Goal: Find specific page/section: Find specific page/section

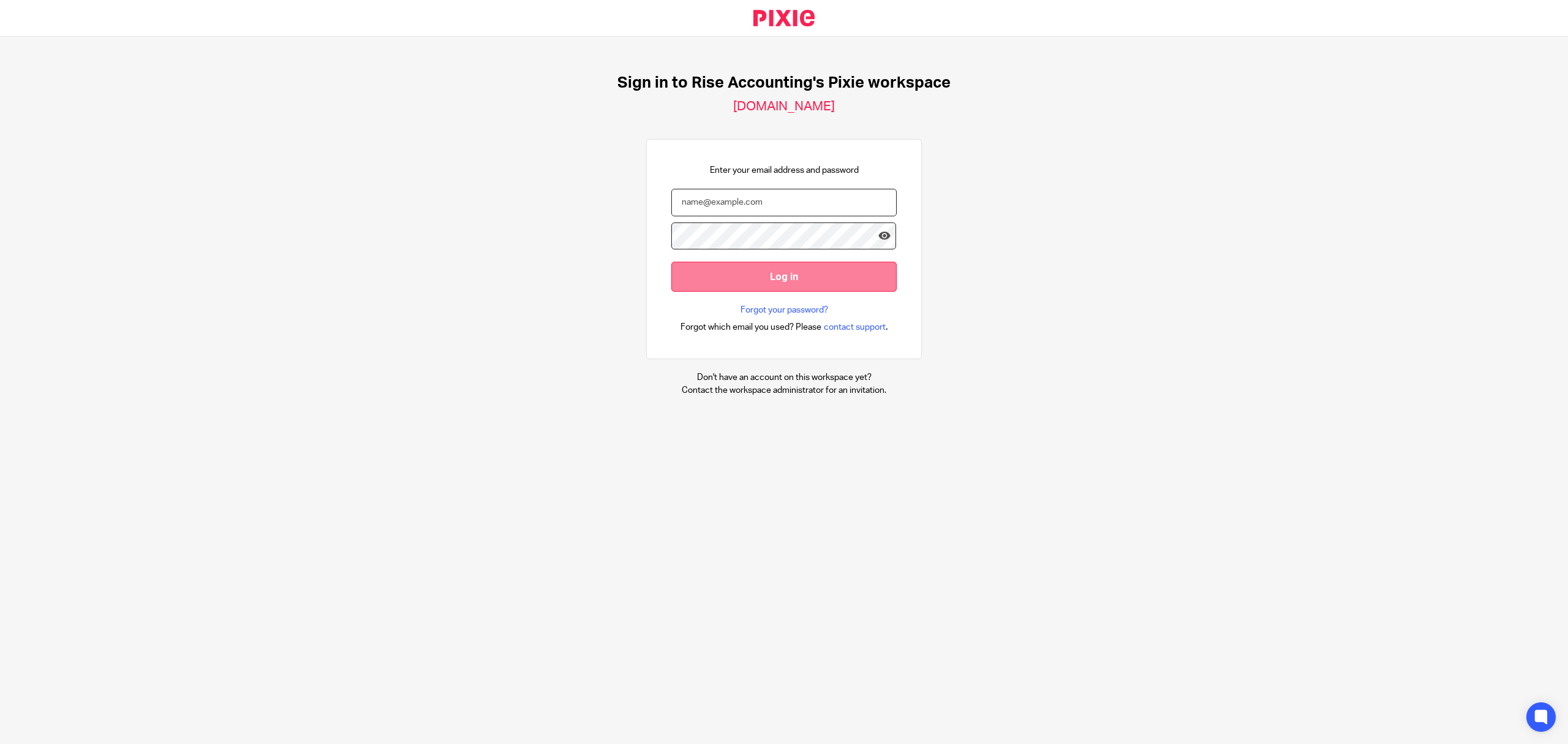
type input "[EMAIL_ADDRESS][DOMAIN_NAME]"
click at [802, 268] on input "Log in" at bounding box center [784, 276] width 226 height 30
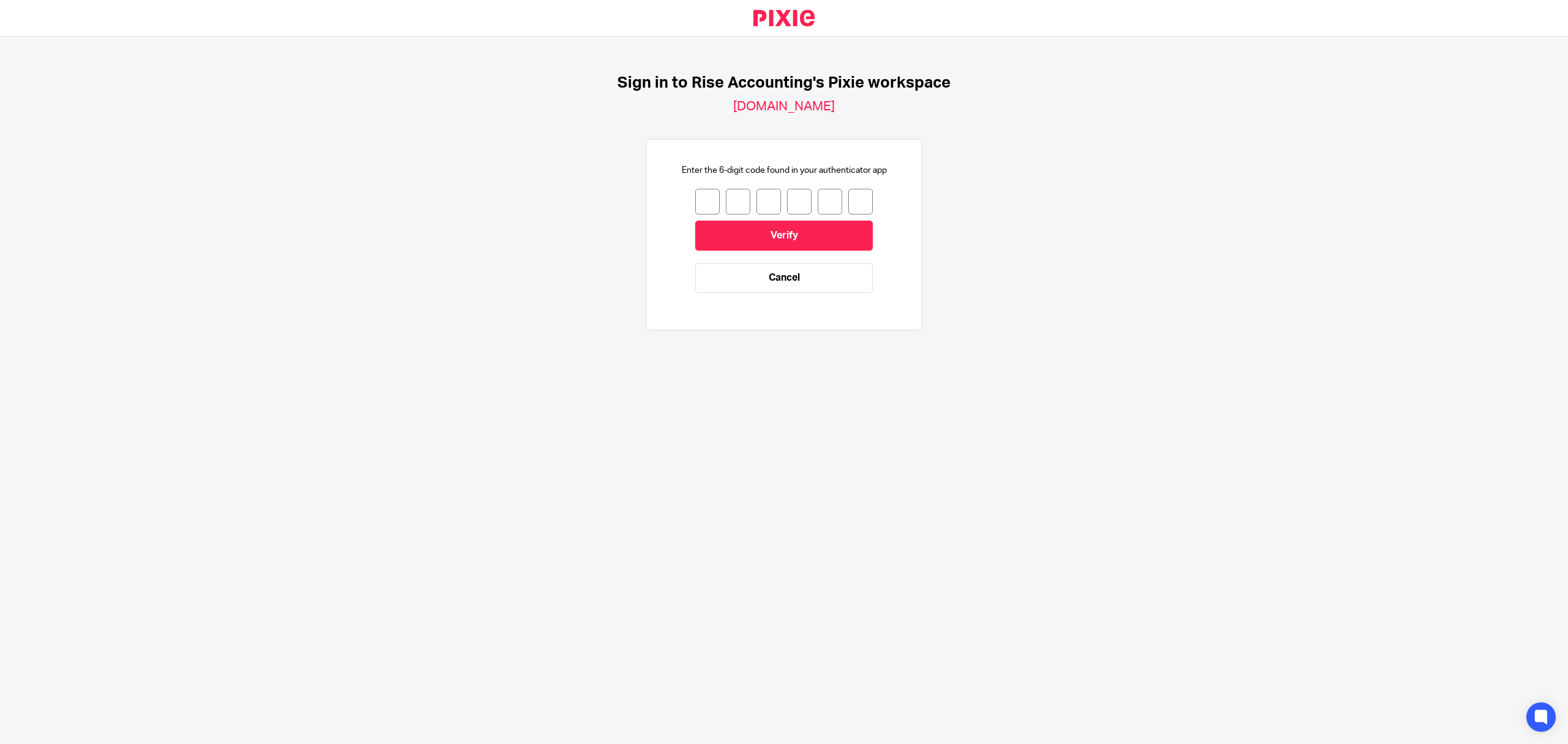
click at [697, 199] on input "number" at bounding box center [707, 201] width 25 height 26
type input "9"
type input "4"
type input "0"
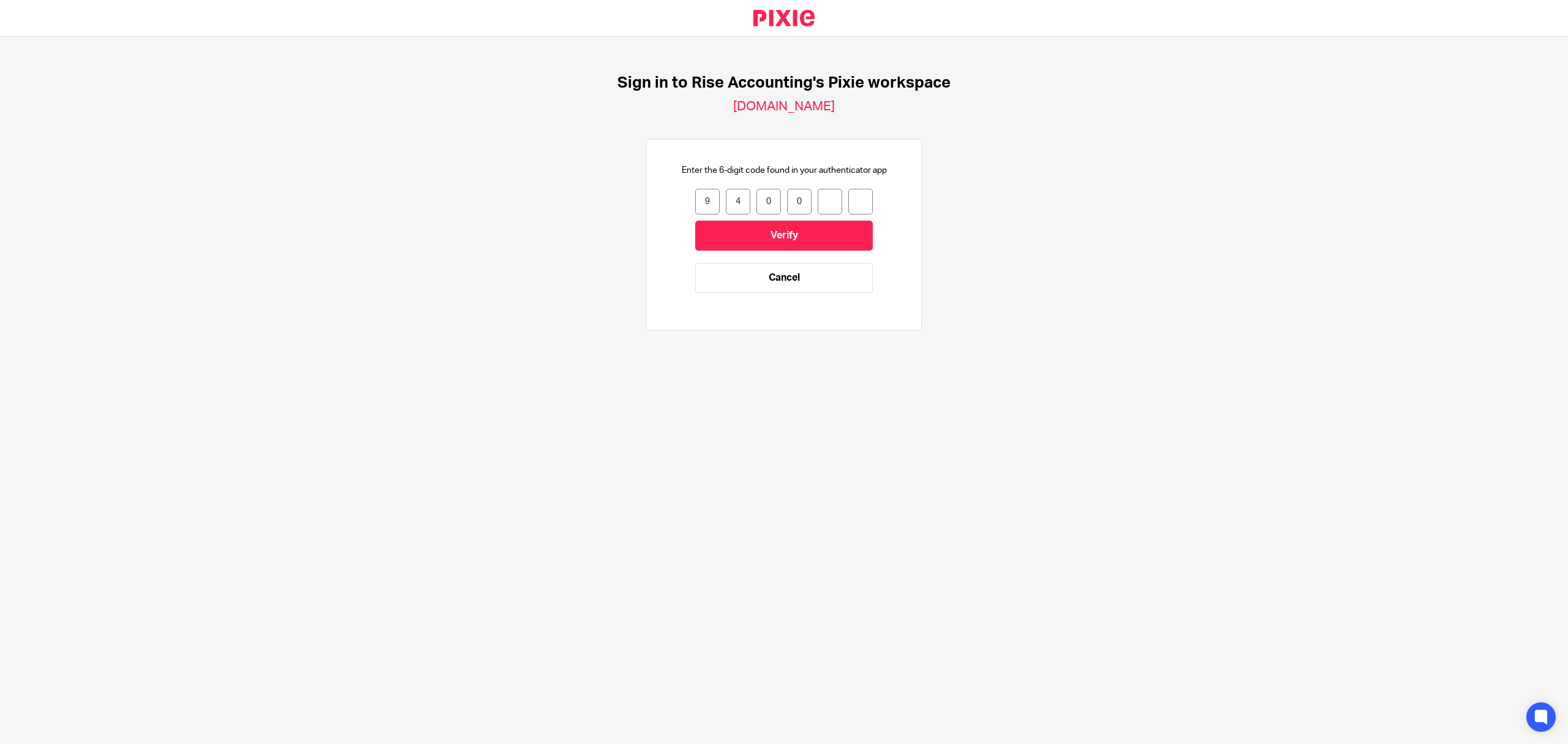
type input "9"
click at [821, 195] on input "9" at bounding box center [829, 201] width 25 height 26
type input "0"
type input "7"
click at [821, 195] on input "7" at bounding box center [829, 201] width 25 height 26
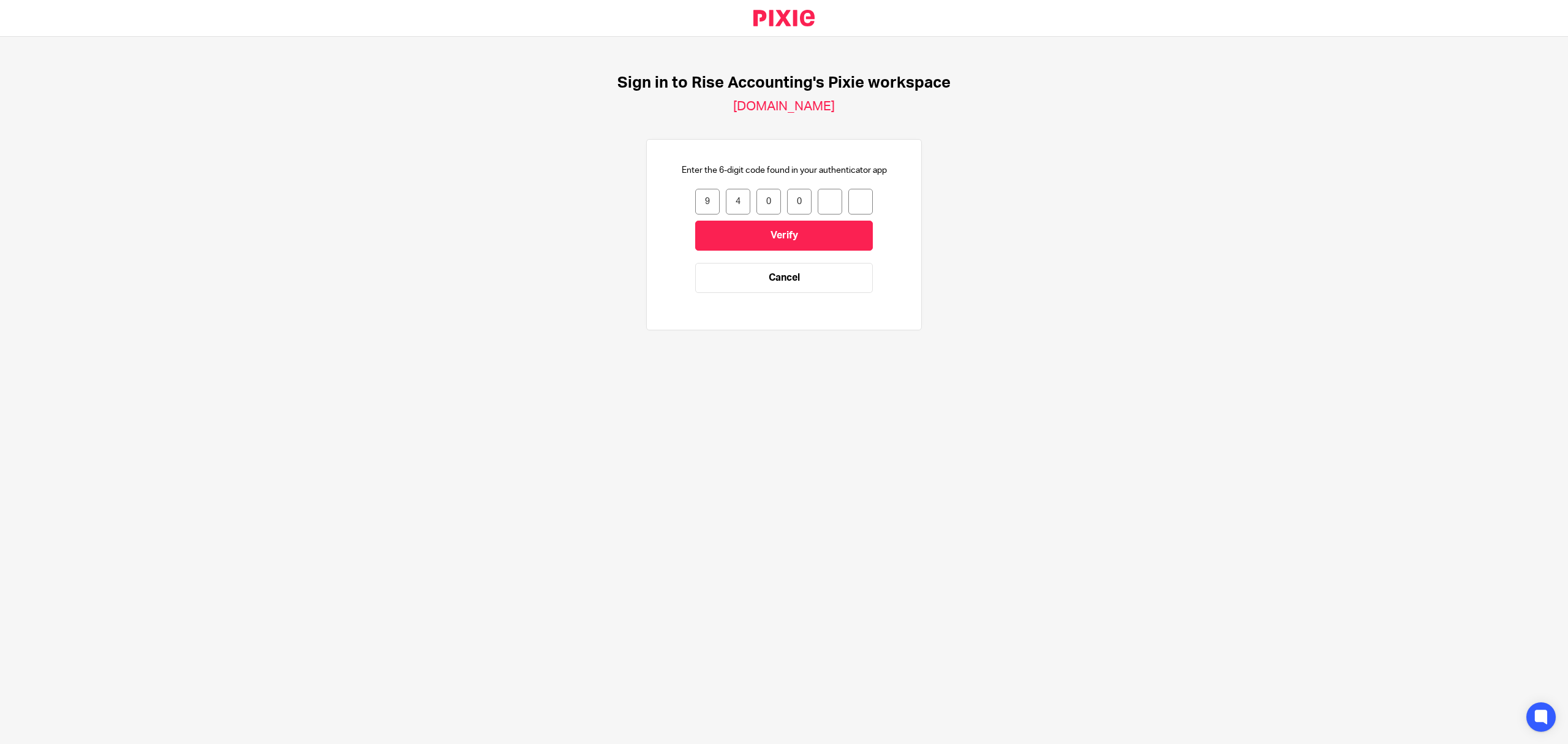
type input "0"
type input "5"
type input "7"
drag, startPoint x: 856, startPoint y: 199, endPoint x: 696, endPoint y: 200, distance: 160.0
click at [696, 200] on div "9 4 0 0 5 7" at bounding box center [784, 201] width 178 height 26
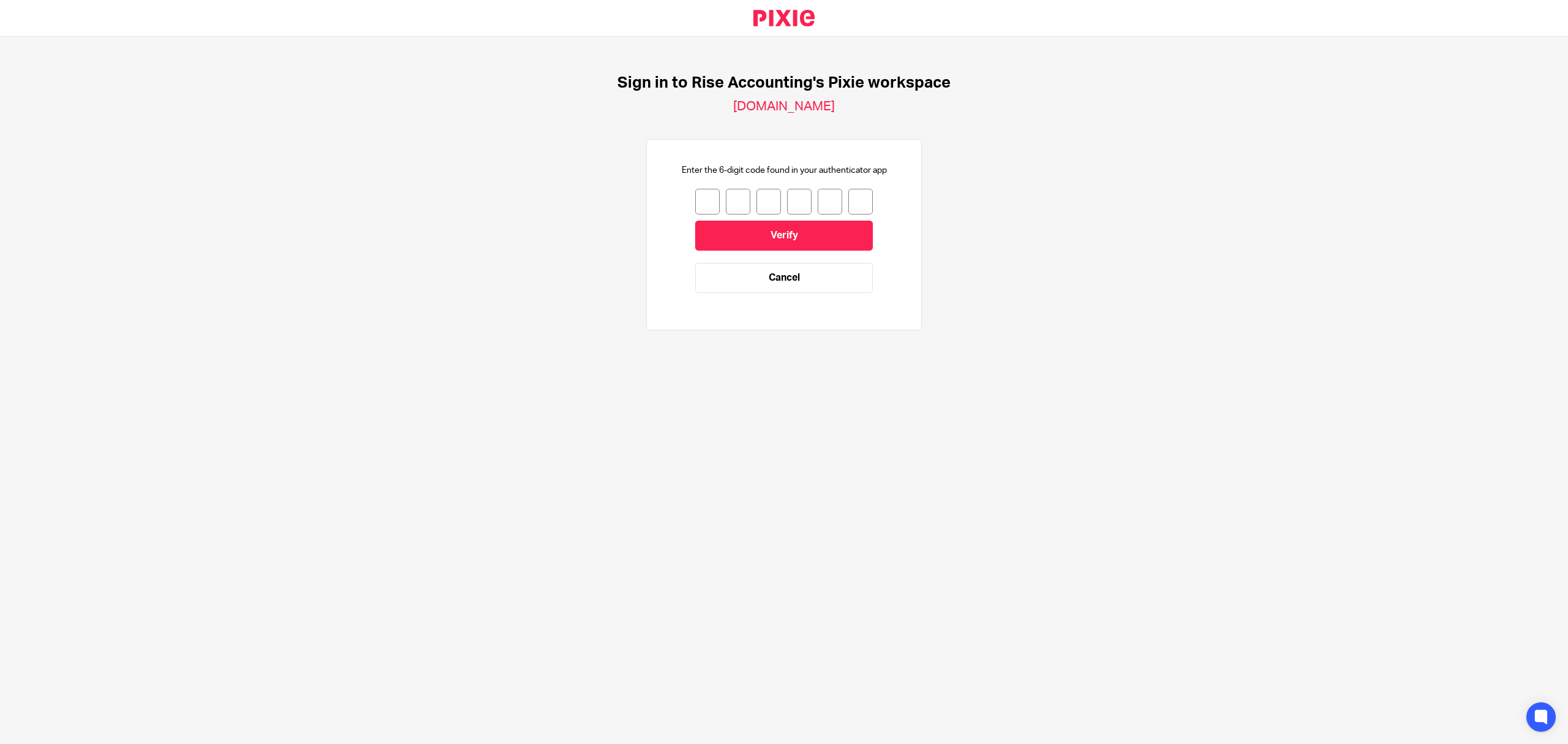
type input "1"
type input "3"
type input "7"
type input "6"
type input "3"
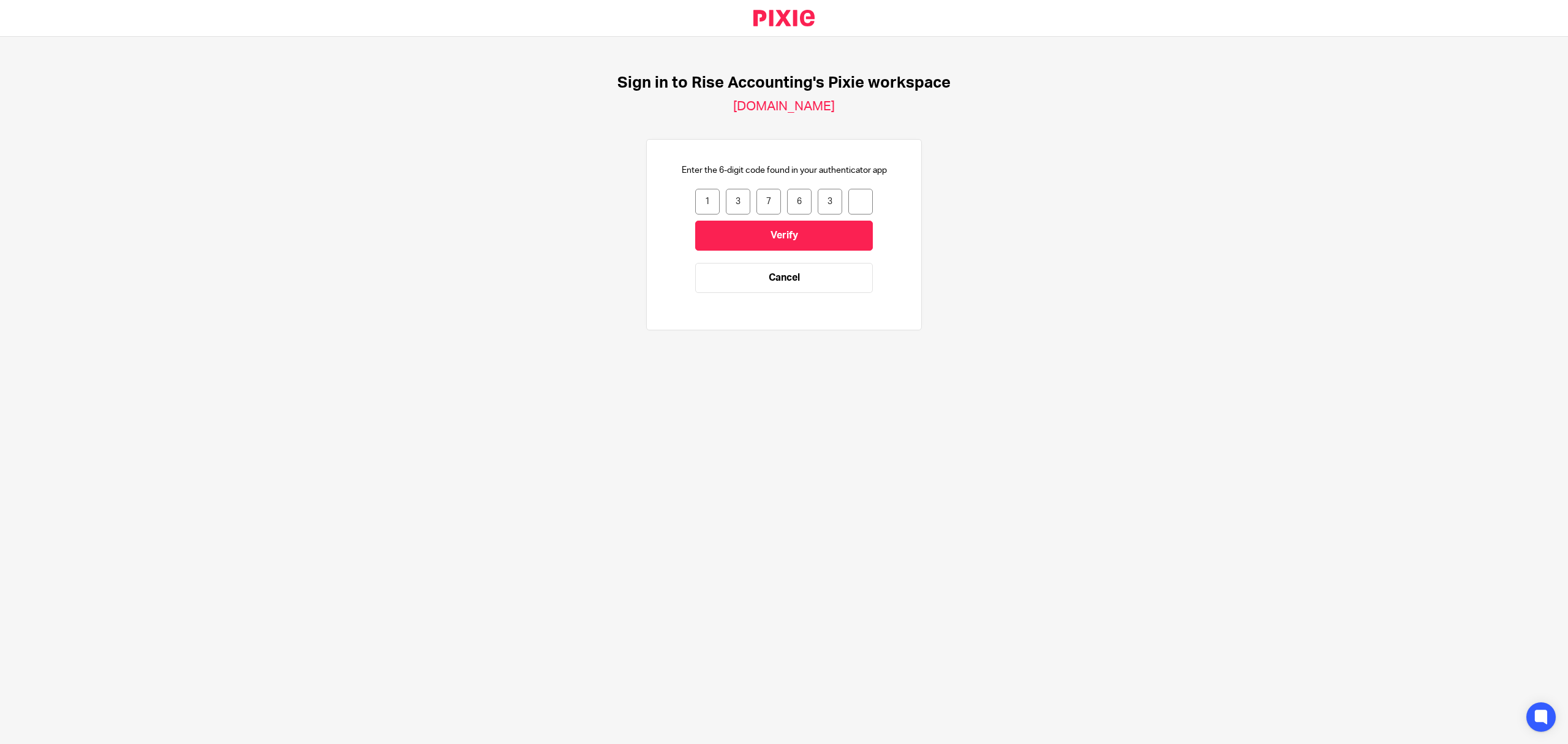
type input "7"
click at [801, 223] on input "Verify" at bounding box center [784, 235] width 178 height 30
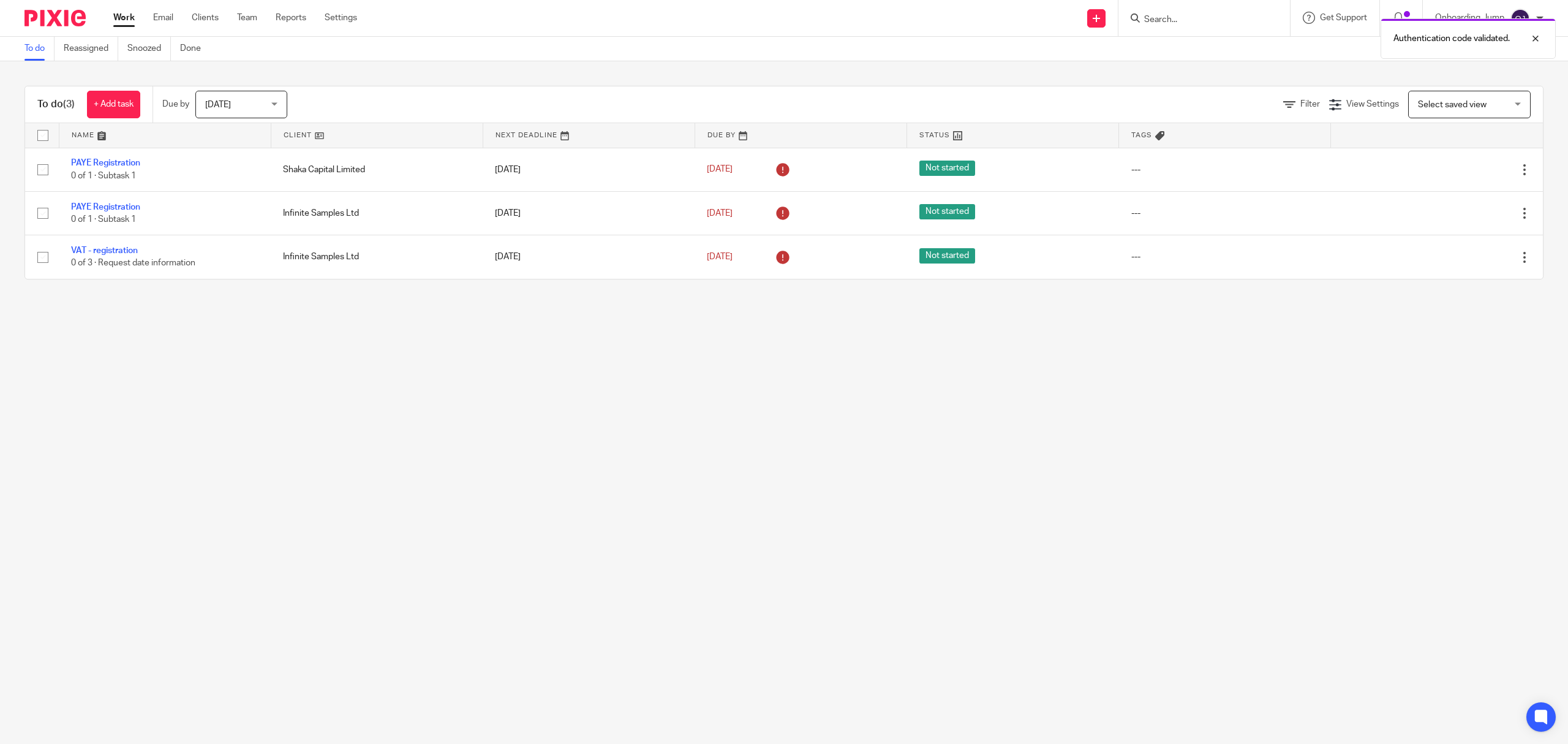
click at [1205, 17] on div "Authentication code validated." at bounding box center [1170, 35] width 772 height 47
click at [1188, 21] on div "Authentication code validated." at bounding box center [1170, 35] width 772 height 47
click at [1167, 15] on div "Authentication code validated." at bounding box center [1170, 35] width 772 height 47
click at [1147, 25] on div "Authentication code validated." at bounding box center [1170, 35] width 772 height 47
click at [1152, 25] on div "Authentication code validated." at bounding box center [1170, 35] width 772 height 47
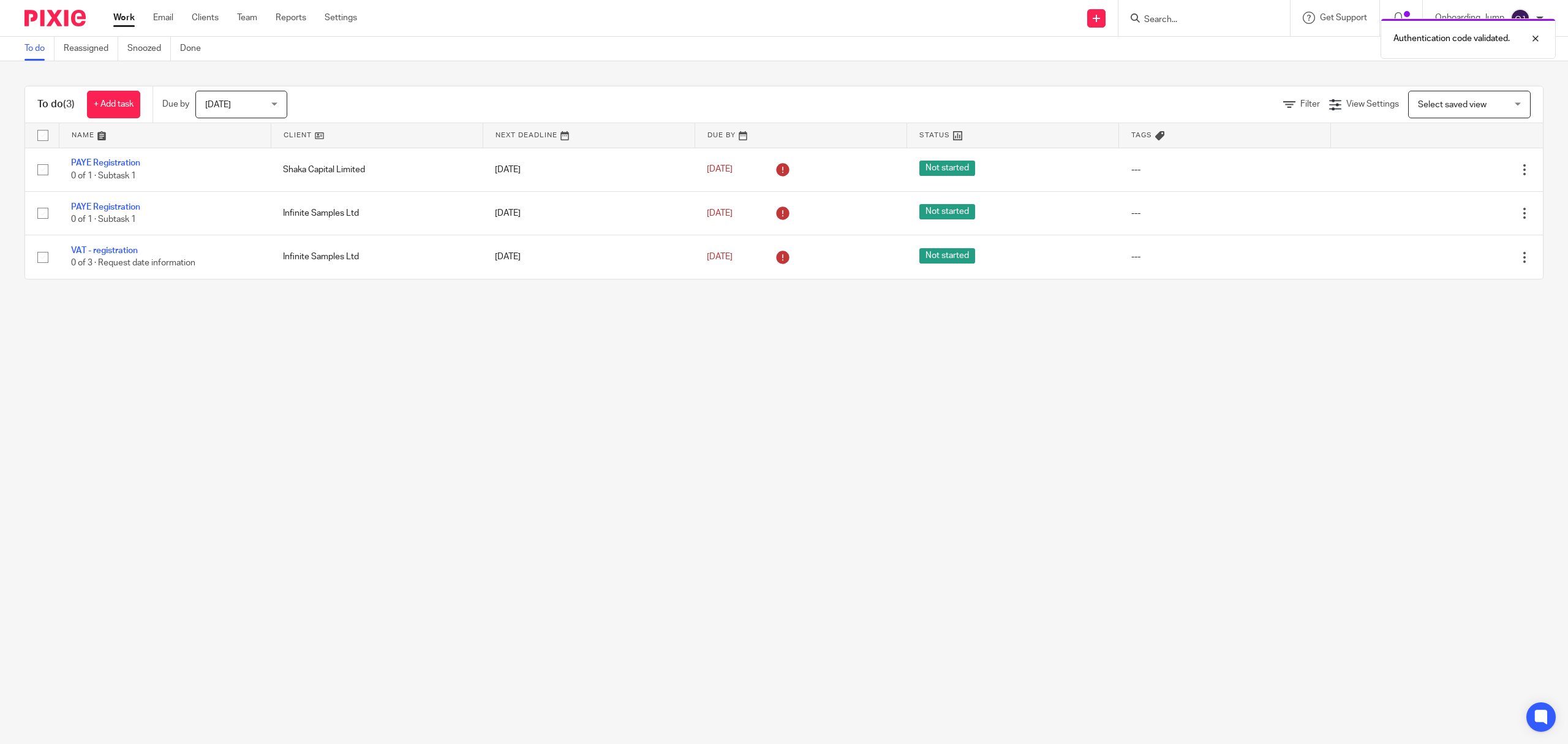
click at [1177, 19] on div "Authentication code validated." at bounding box center [1170, 35] width 772 height 47
click at [1177, 20] on div "Authentication code validated." at bounding box center [1170, 35] width 772 height 47
click at [1179, 20] on div "Authentication code validated." at bounding box center [1170, 35] width 772 height 47
click at [1153, 15] on div "Authentication code validated." at bounding box center [1170, 35] width 772 height 47
click at [1150, 16] on div "Authentication code validated." at bounding box center [1170, 35] width 772 height 47
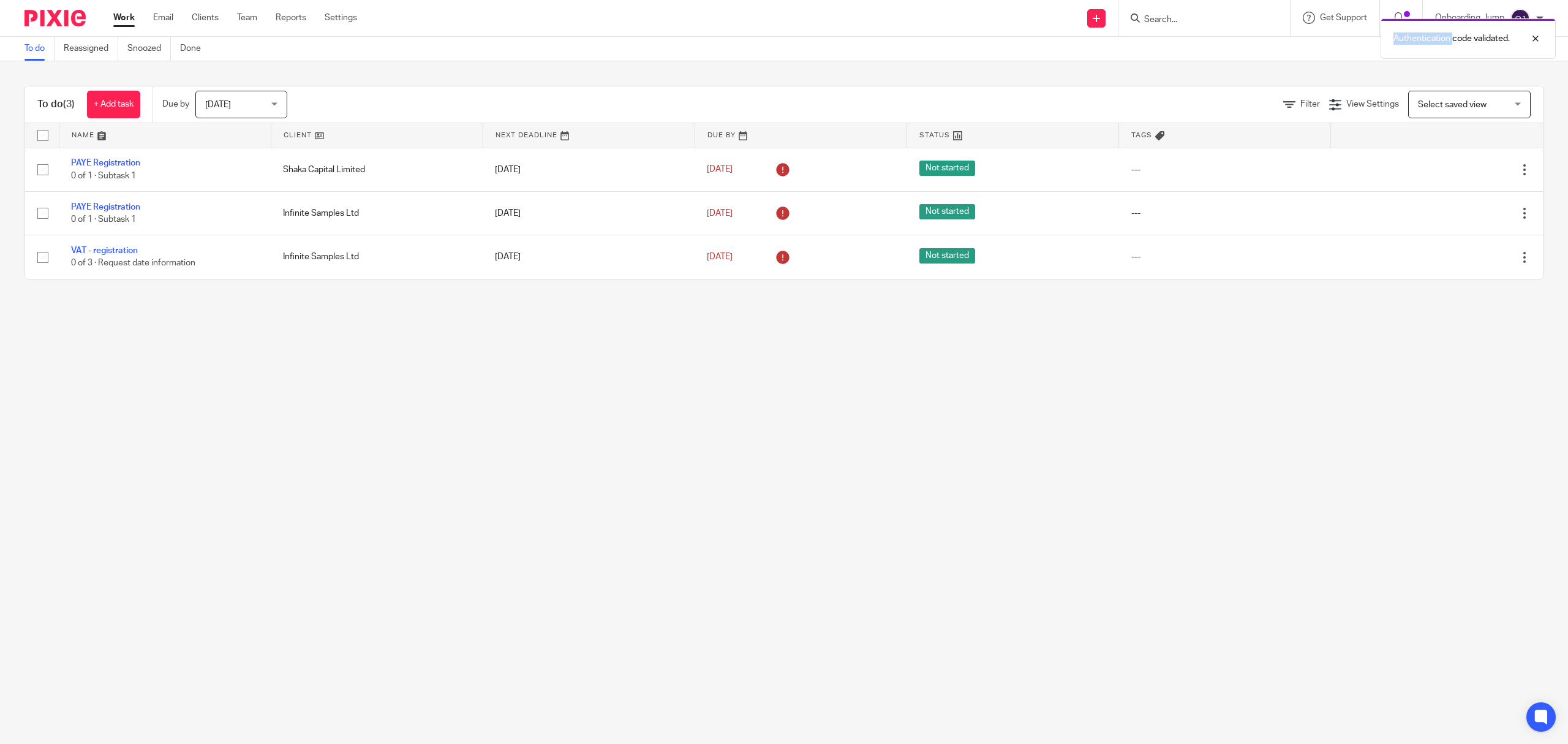
click at [1148, 17] on div "Authentication code validated." at bounding box center [1170, 35] width 772 height 47
click at [1153, 18] on input "Search" at bounding box center [1198, 20] width 110 height 11
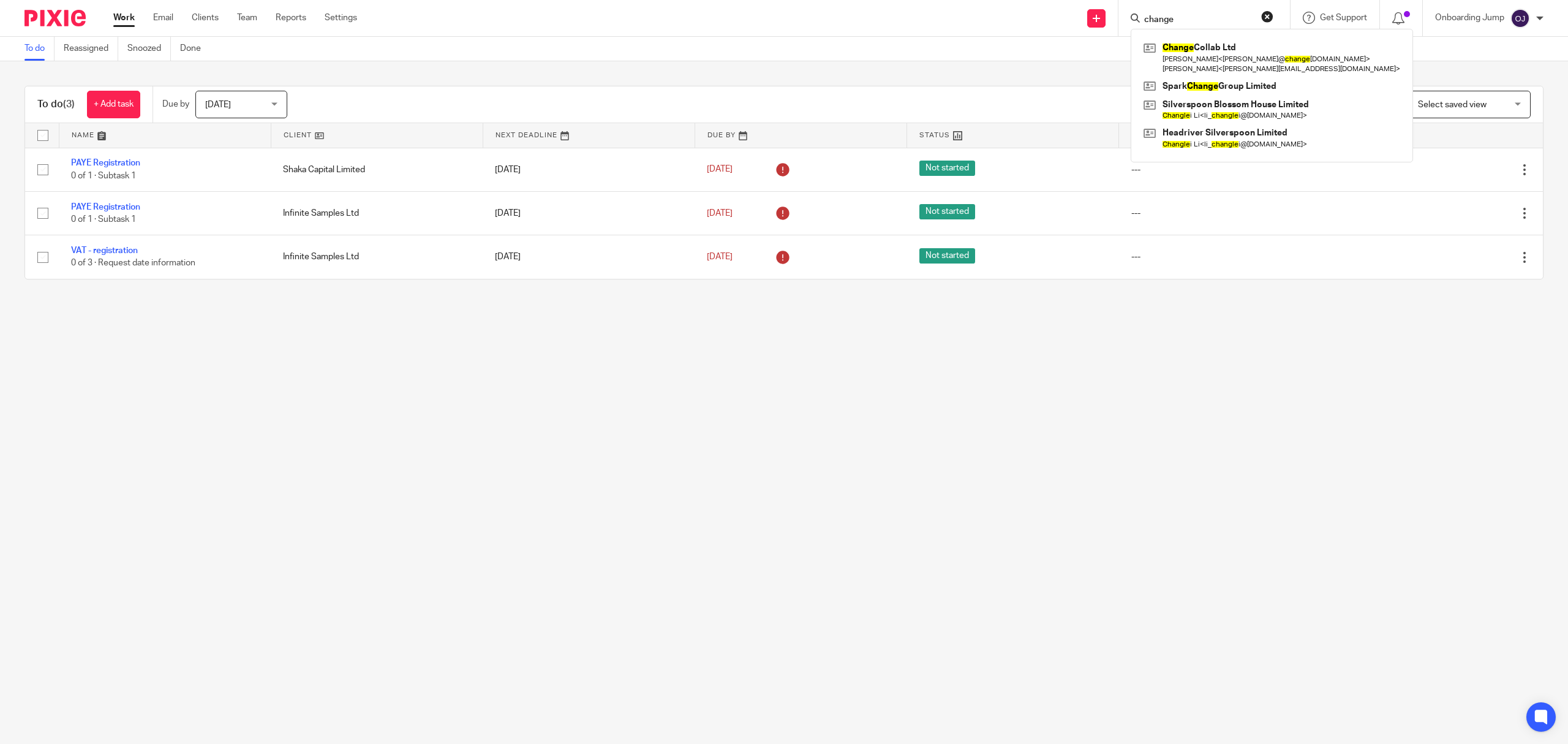
type input "change"
click at [1263, 12] on button "reset" at bounding box center [1267, 16] width 12 height 12
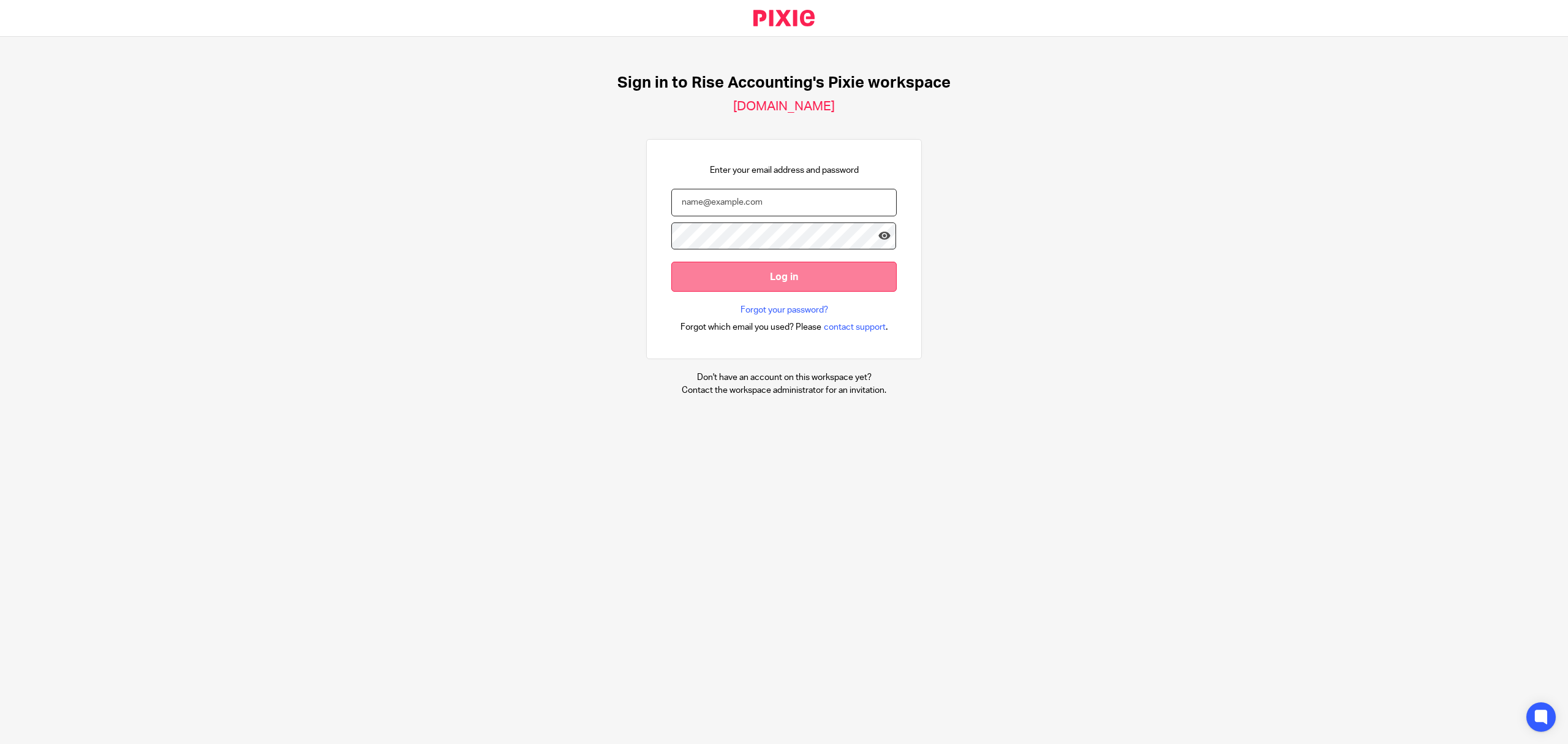
type input "[EMAIL_ADDRESS][DOMAIN_NAME]"
click at [707, 273] on input "Log in" at bounding box center [784, 276] width 226 height 30
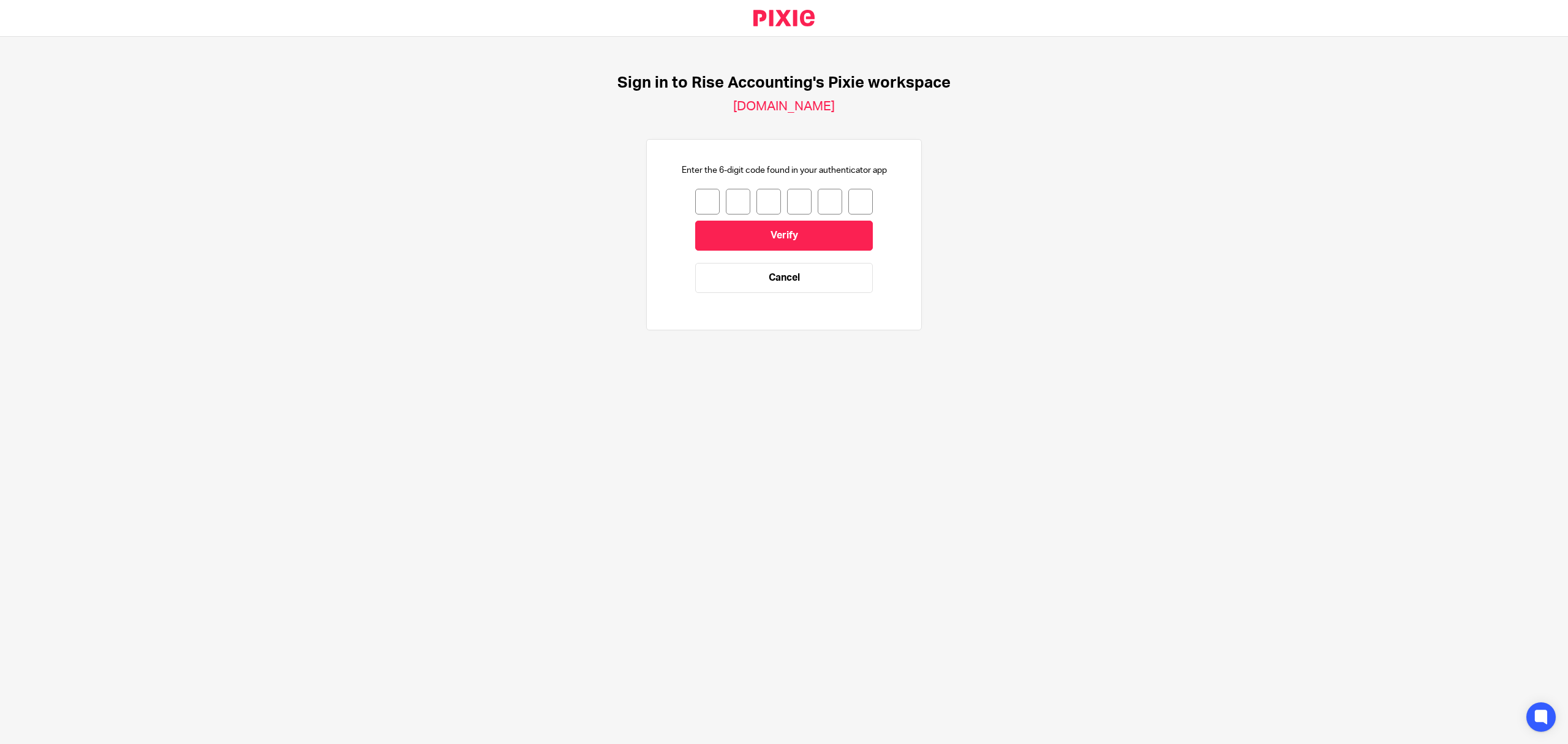
click at [695, 194] on input "number" at bounding box center [707, 201] width 25 height 26
type input "7"
type input "9"
type input "8"
type input "2"
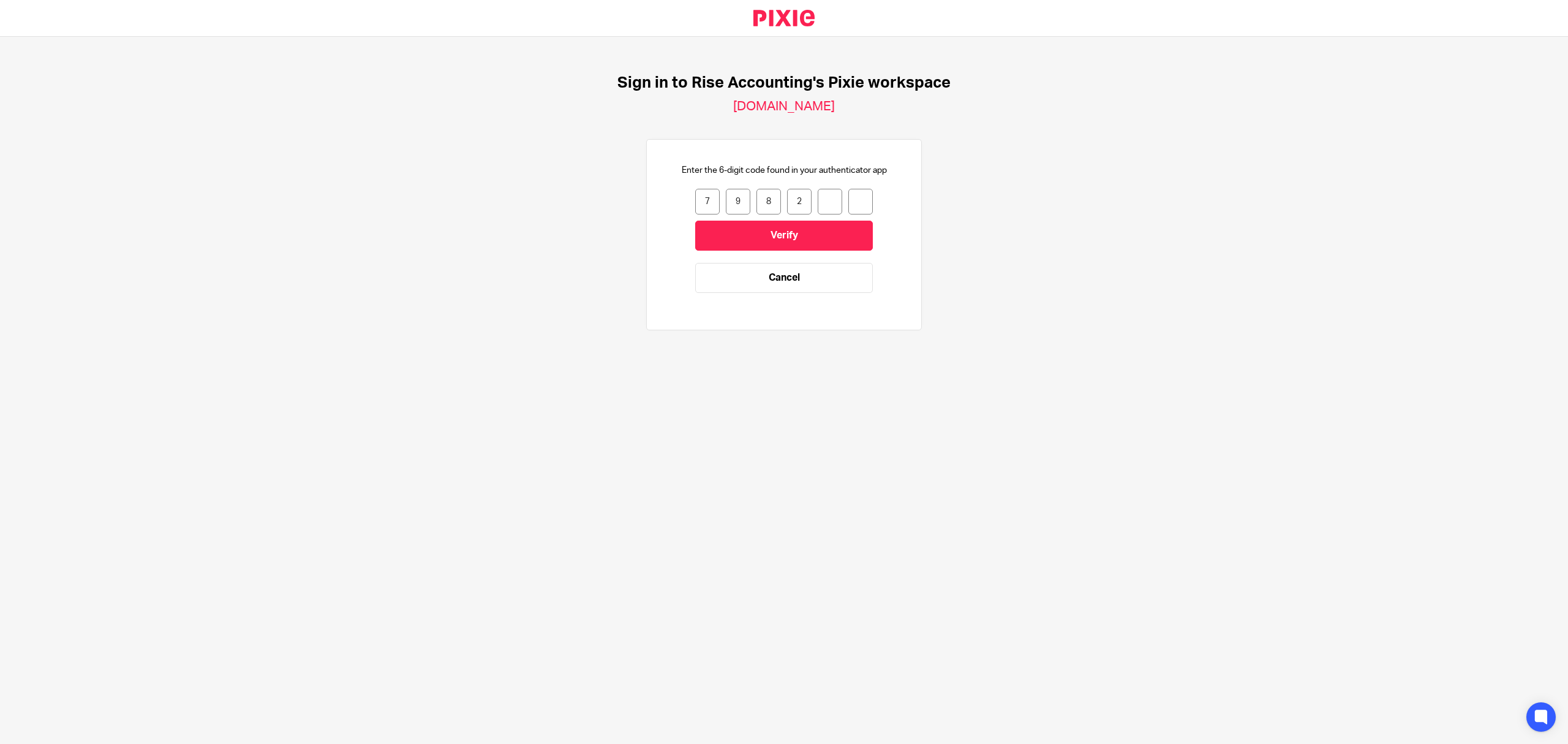
type input "9"
type input "4"
click at [799, 231] on input "Verify" at bounding box center [784, 235] width 178 height 30
click at [696, 202] on input "number" at bounding box center [707, 201] width 25 height 26
type input "7"
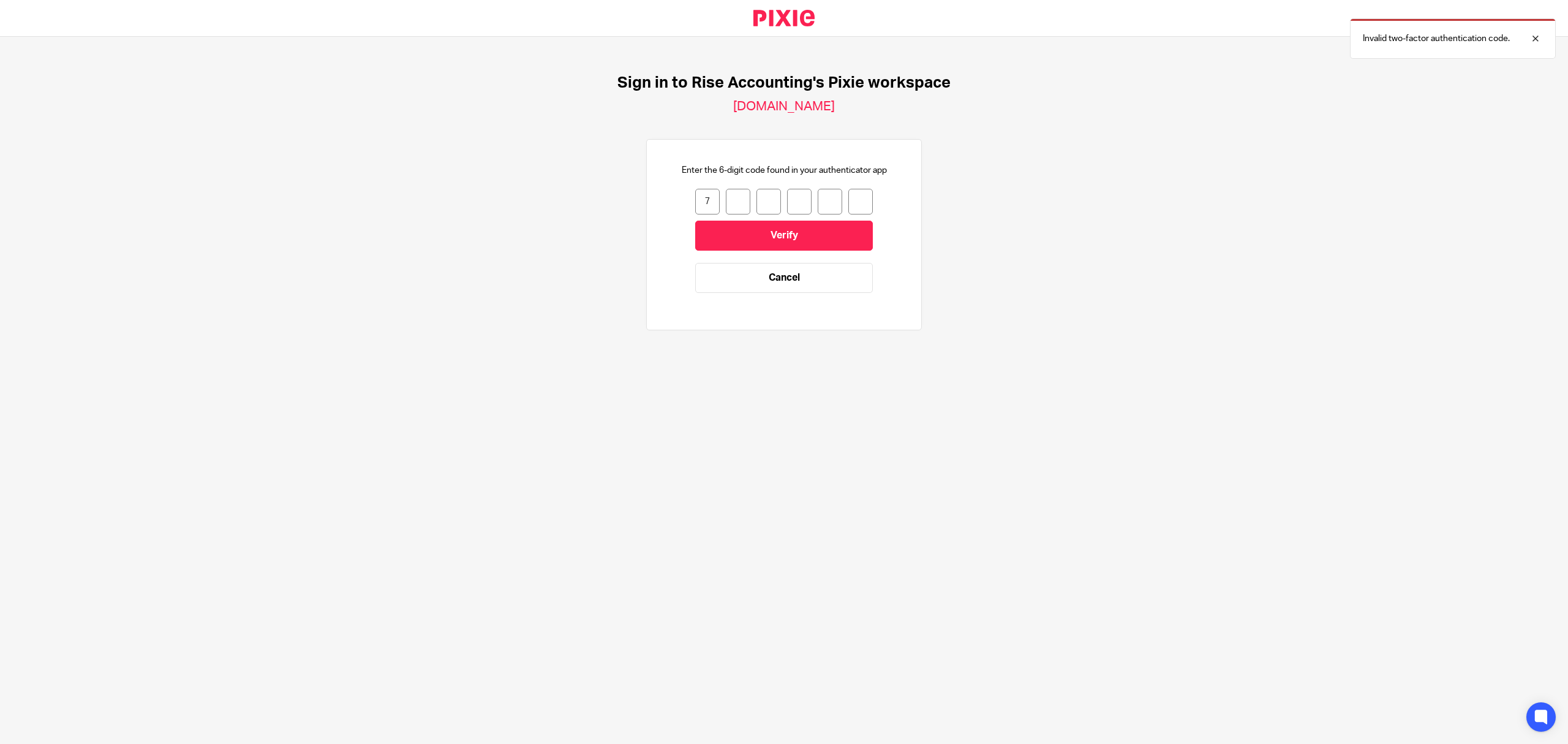
type input "8"
type input "9"
type input "6"
type input "8"
type input "6"
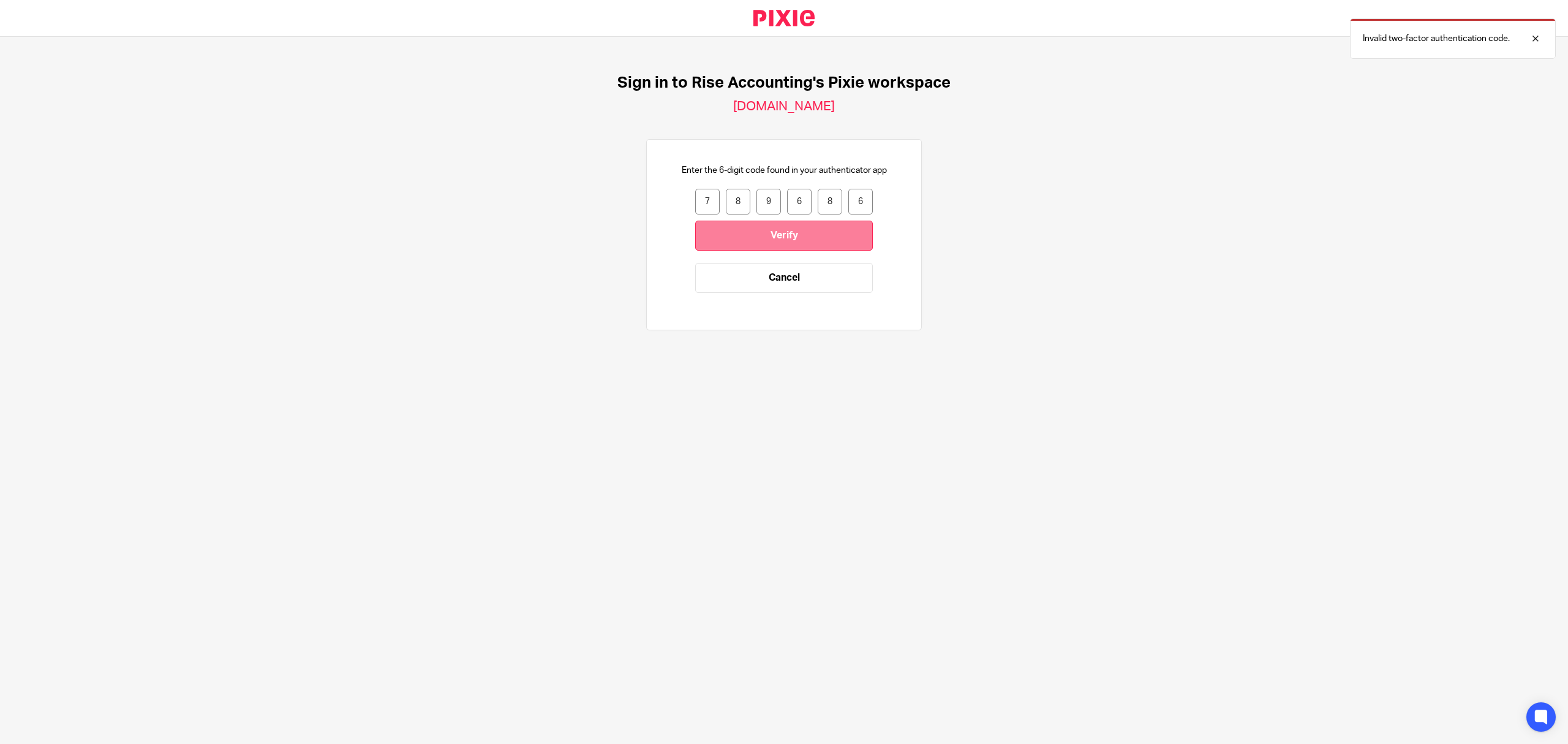
click at [811, 237] on input "Verify" at bounding box center [784, 235] width 178 height 30
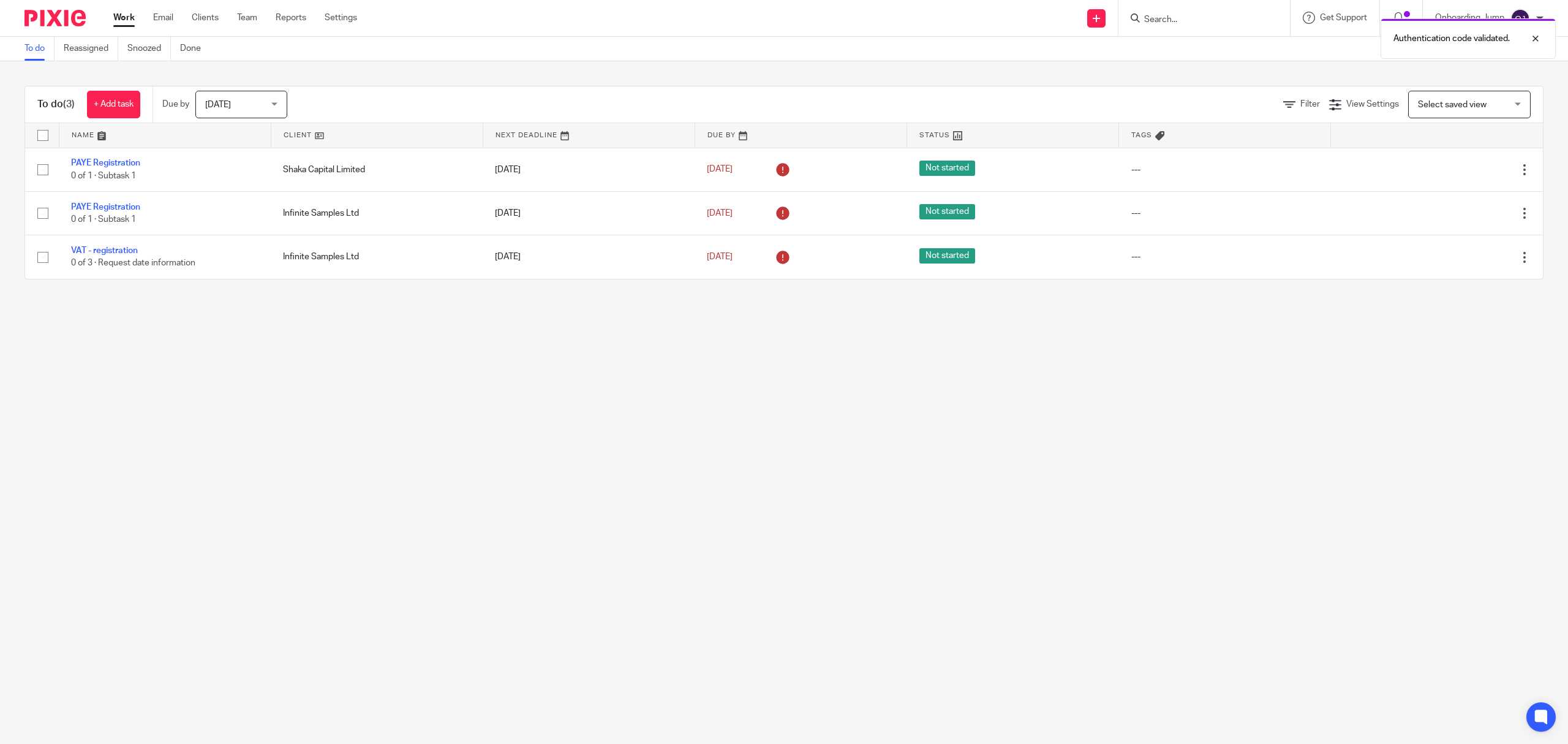
click at [1208, 19] on div "Authentication code validated." at bounding box center [1170, 35] width 772 height 47
click at [1222, 15] on input "Search" at bounding box center [1198, 20] width 110 height 11
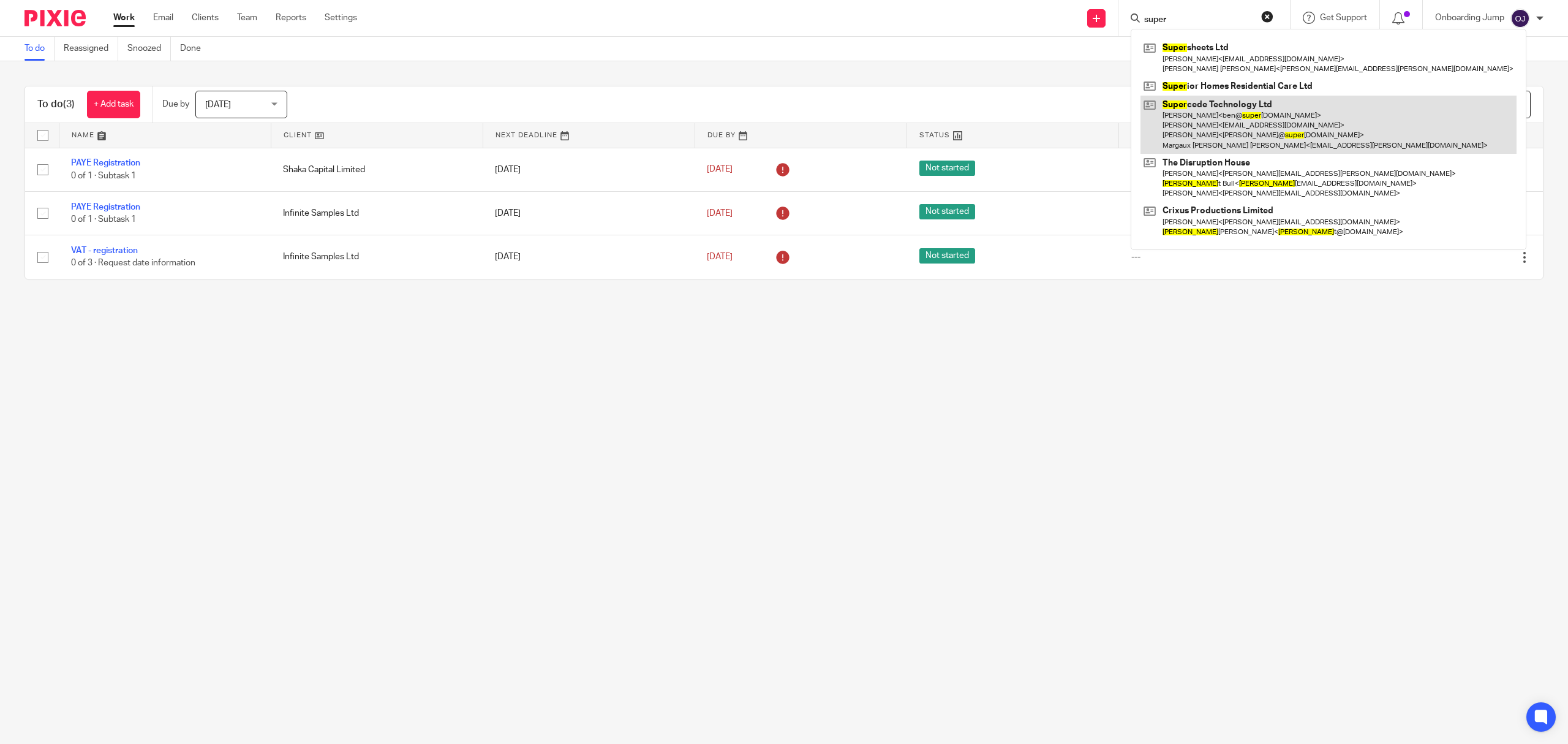
type input "super"
click at [1240, 129] on link at bounding box center [1328, 124] width 376 height 58
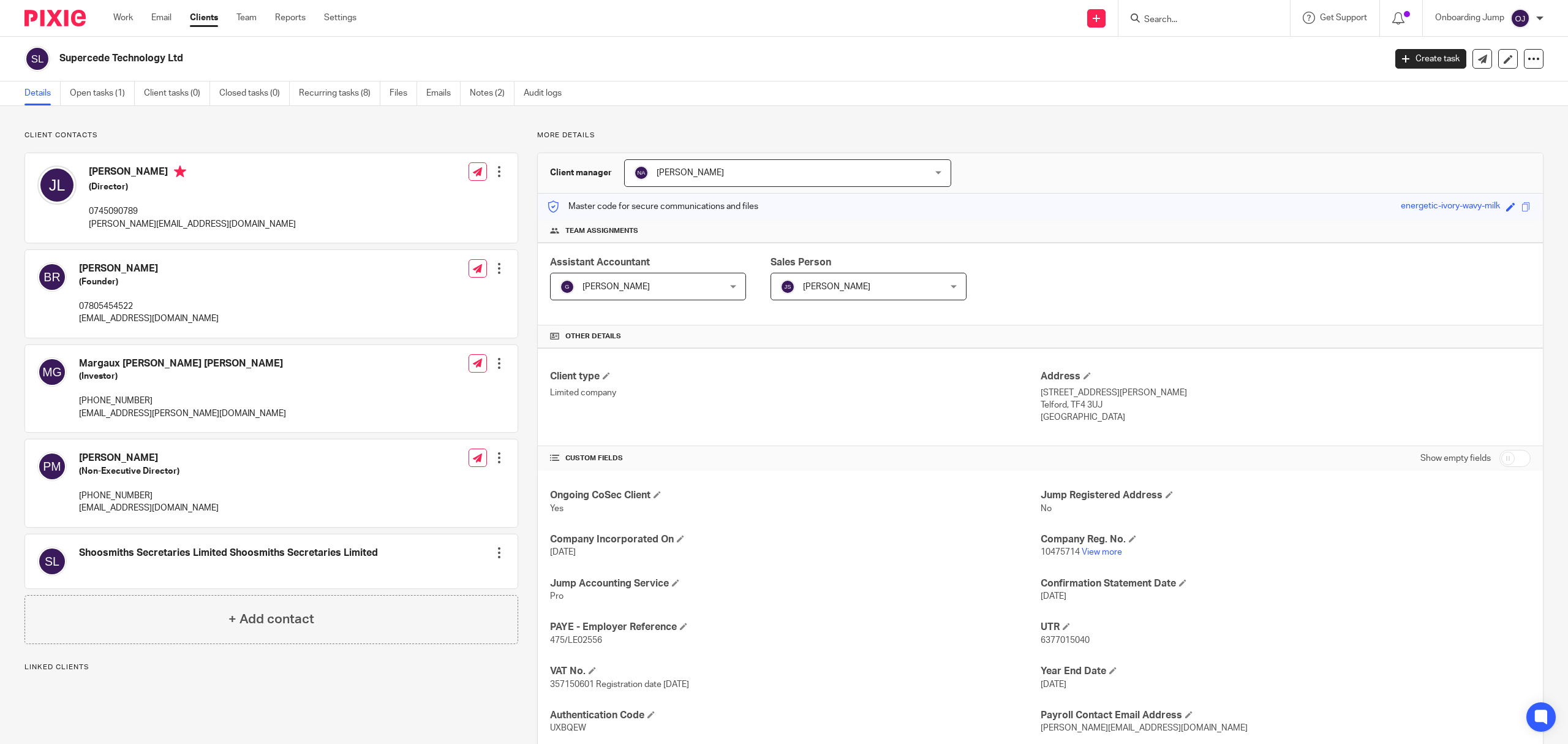
scroll to position [80, 0]
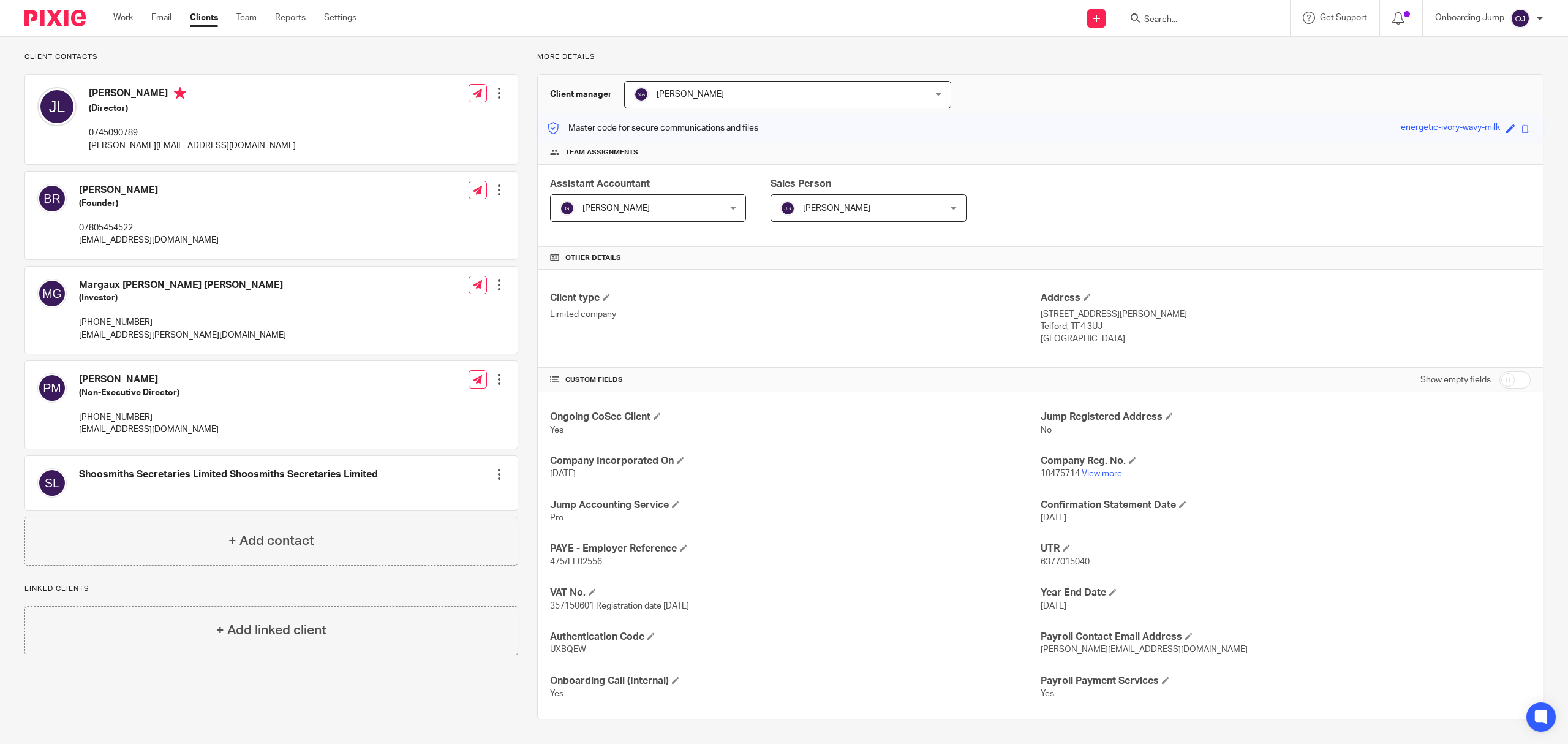
click at [1174, 26] on div at bounding box center [1205, 18] width 171 height 36
click at [1172, 18] on input "Search" at bounding box center [1198, 20] width 110 height 11
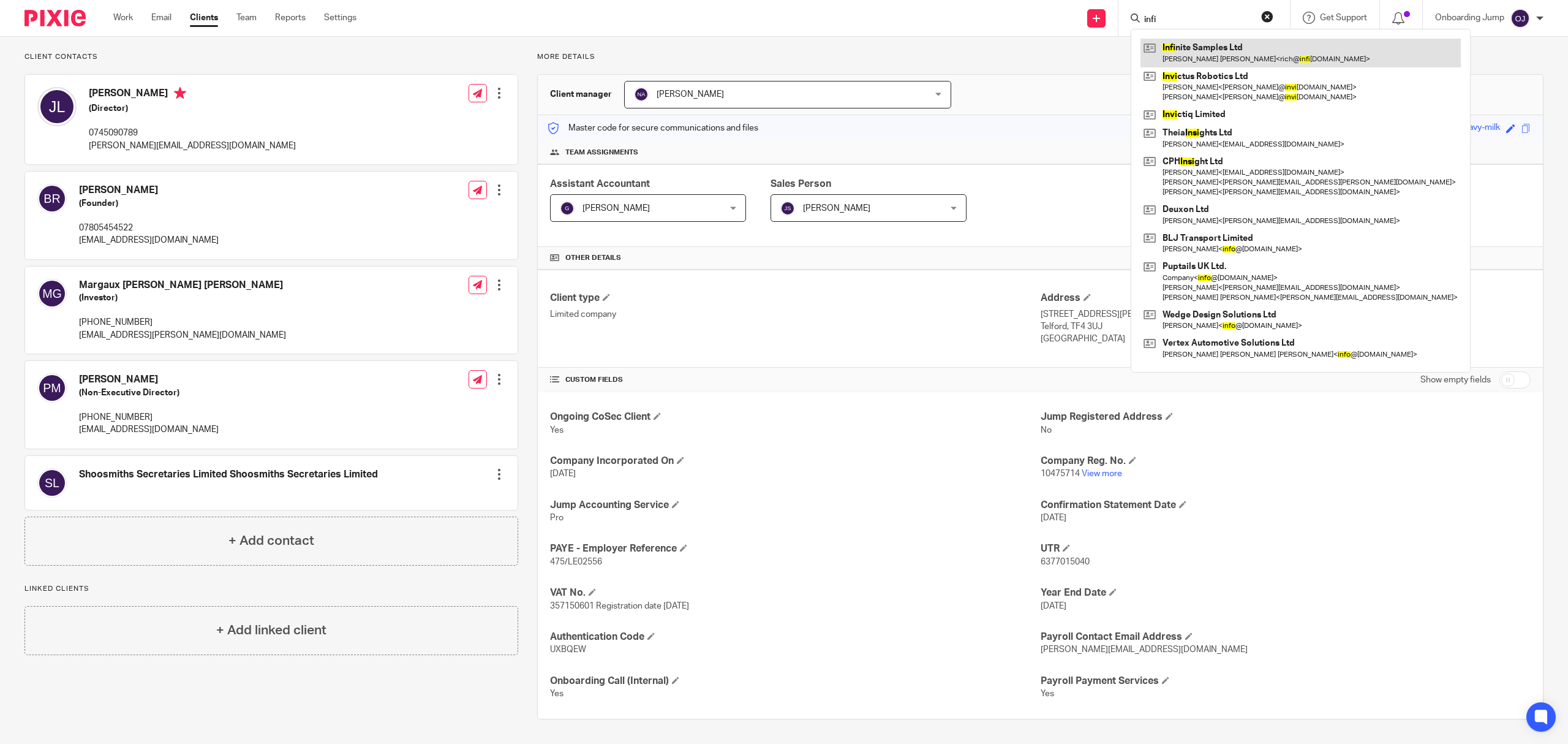
type input "infi"
click at [1255, 54] on link at bounding box center [1301, 53] width 320 height 28
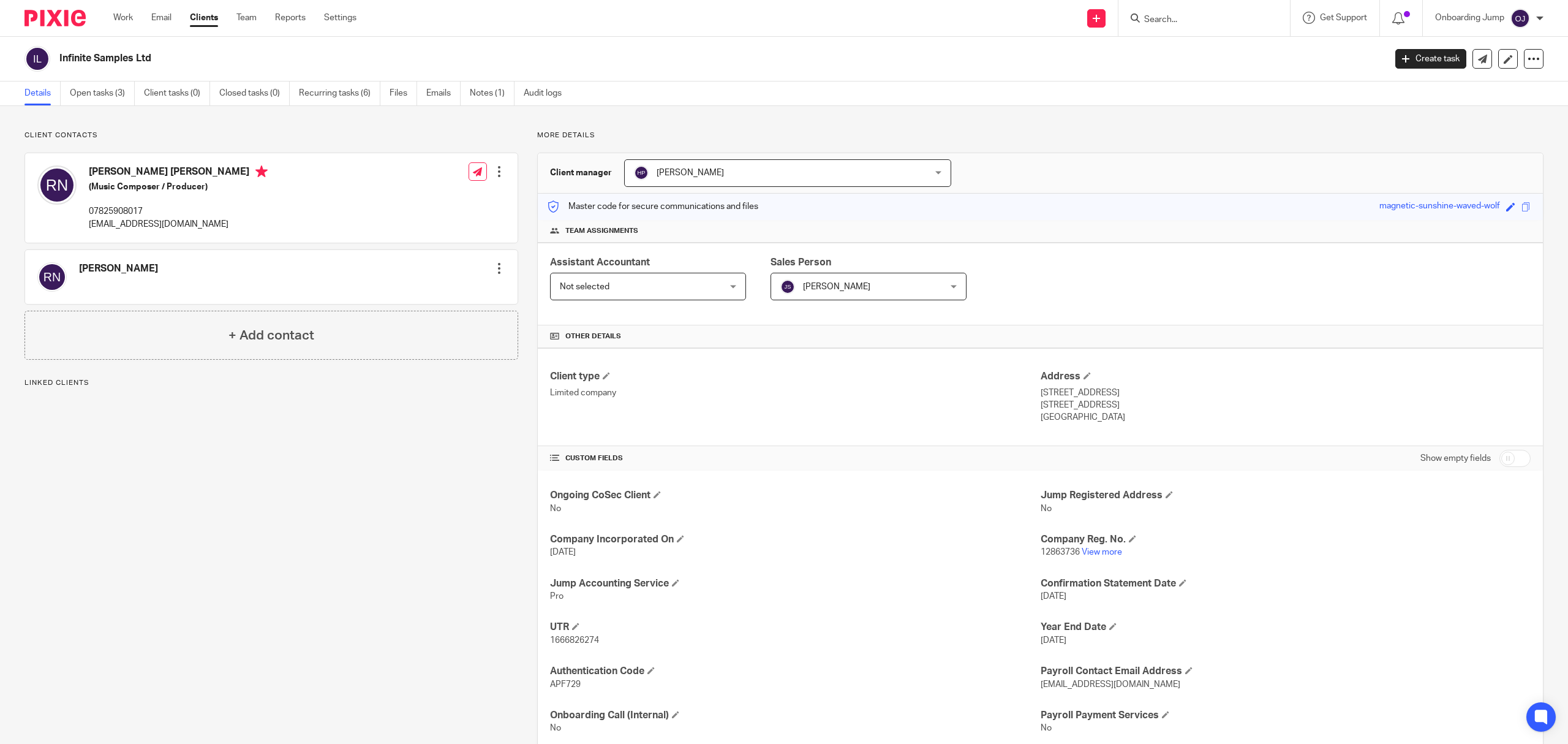
click at [1160, 489] on div "Ongoing CoSec Client No Jump Registered Address No Company Incorporated On [DAT…" at bounding box center [1040, 634] width 1005 height 327
click at [1166, 494] on span at bounding box center [1170, 495] width 7 height 7
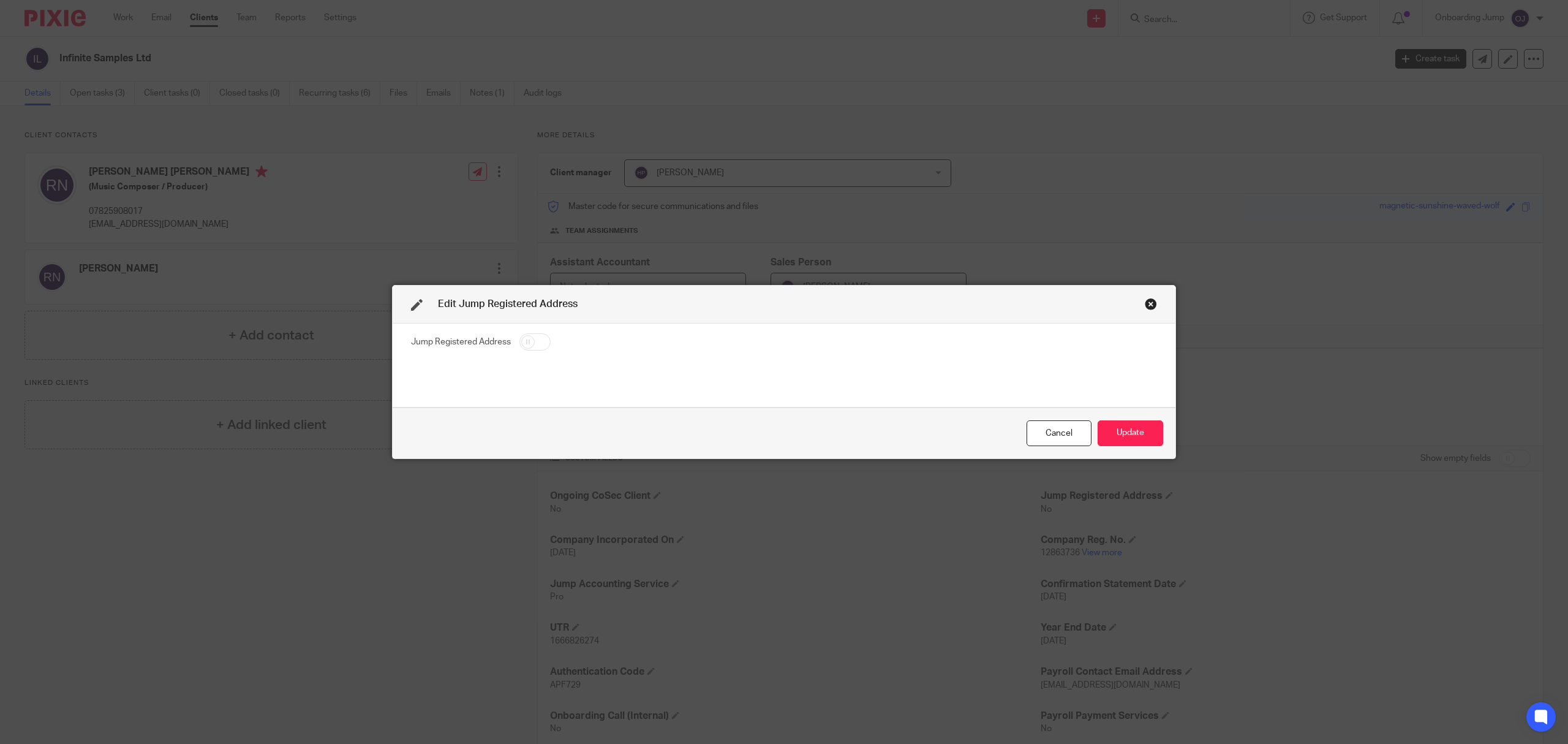
click at [524, 346] on input "checkbox" at bounding box center [535, 342] width 31 height 17
checkbox input "true"
click at [1136, 427] on button "Update" at bounding box center [1131, 433] width 66 height 26
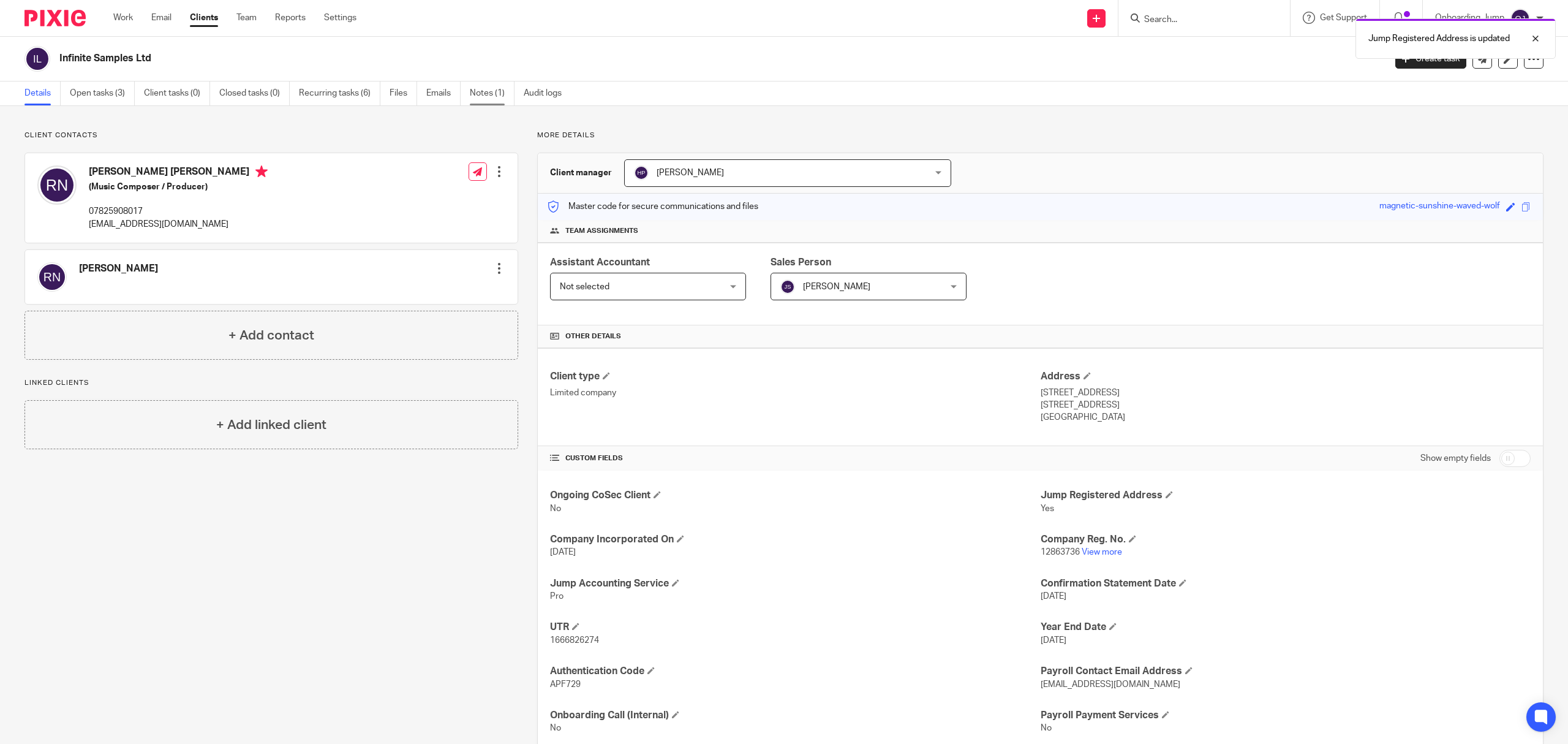
click at [477, 92] on link "Notes (1)" at bounding box center [492, 93] width 45 height 24
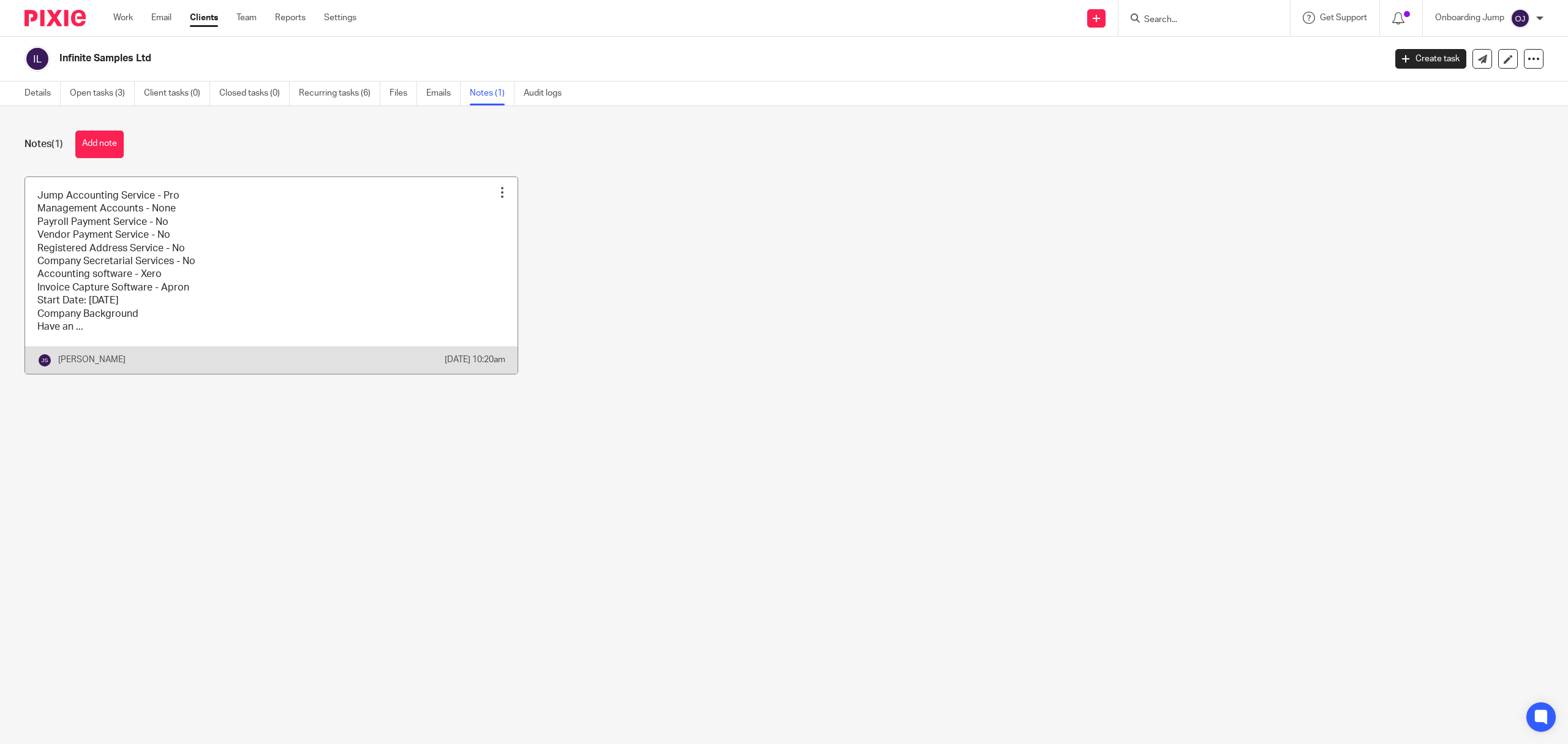
click at [258, 298] on link at bounding box center [272, 276] width 493 height 197
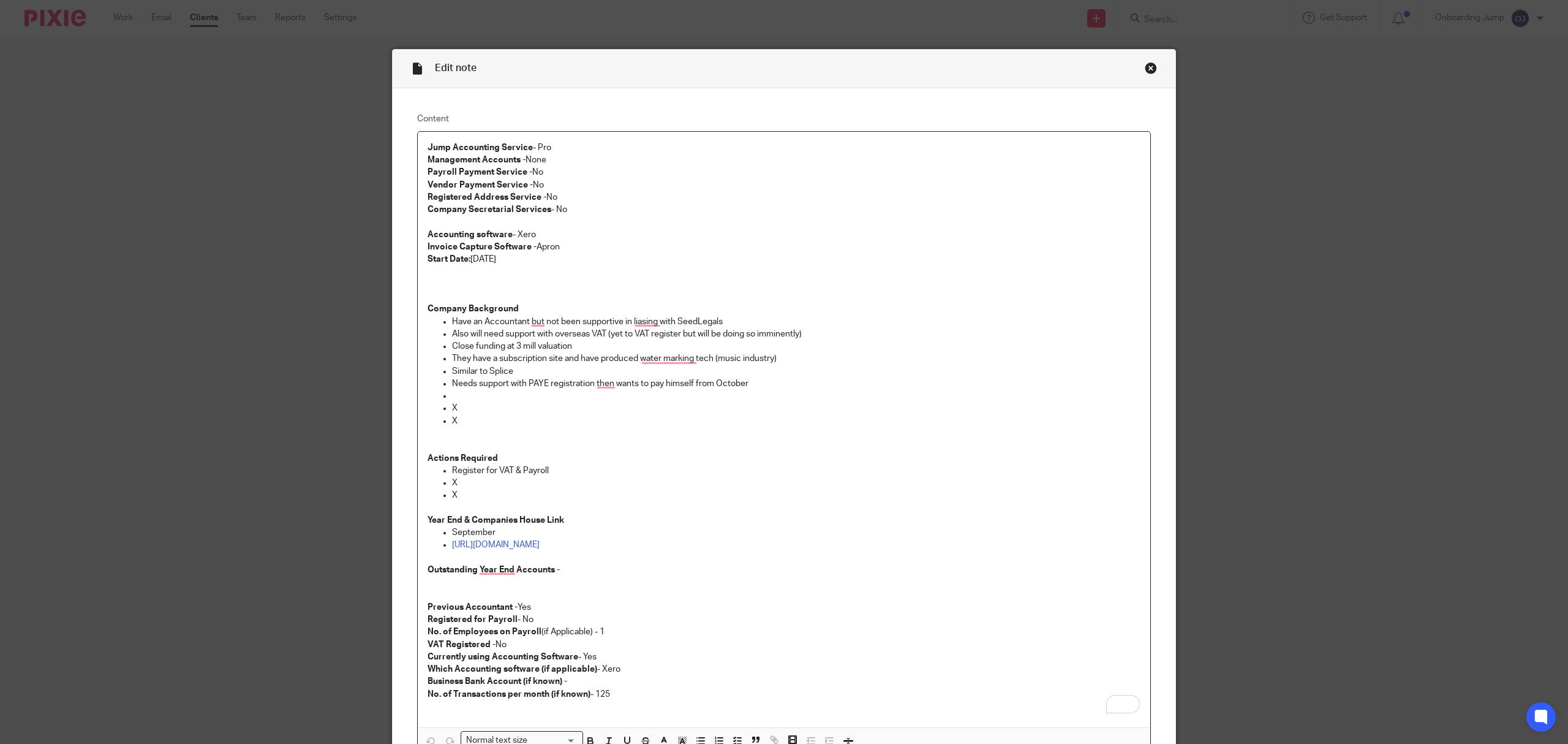
click at [1147, 67] on div "Close this dialog window" at bounding box center [1151, 68] width 12 height 12
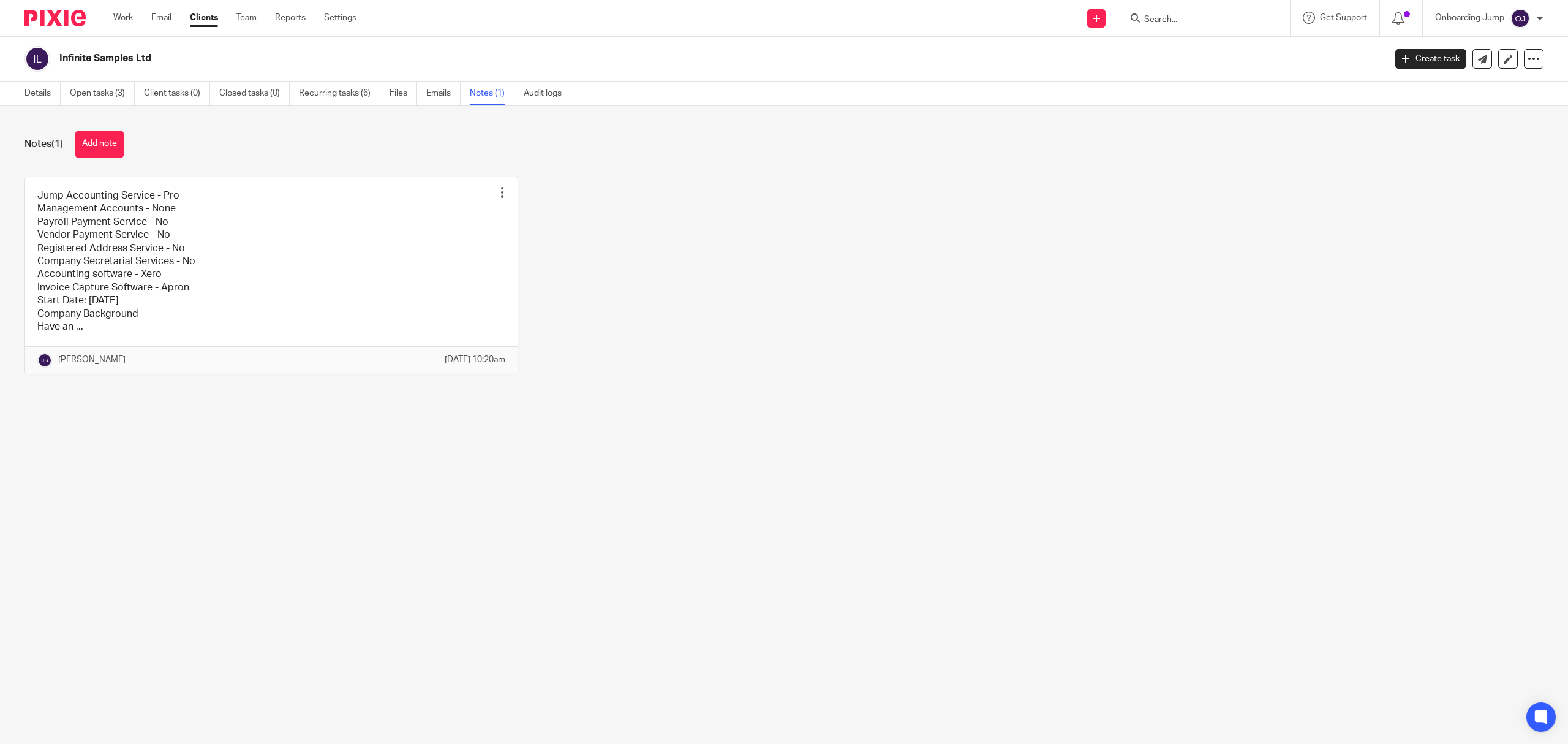
click at [1197, 13] on form at bounding box center [1208, 18] width 130 height 16
click at [1209, 25] on input "Search" at bounding box center [1198, 20] width 110 height 11
type input "cebra"
click at [1230, 64] on link at bounding box center [1272, 53] width 263 height 28
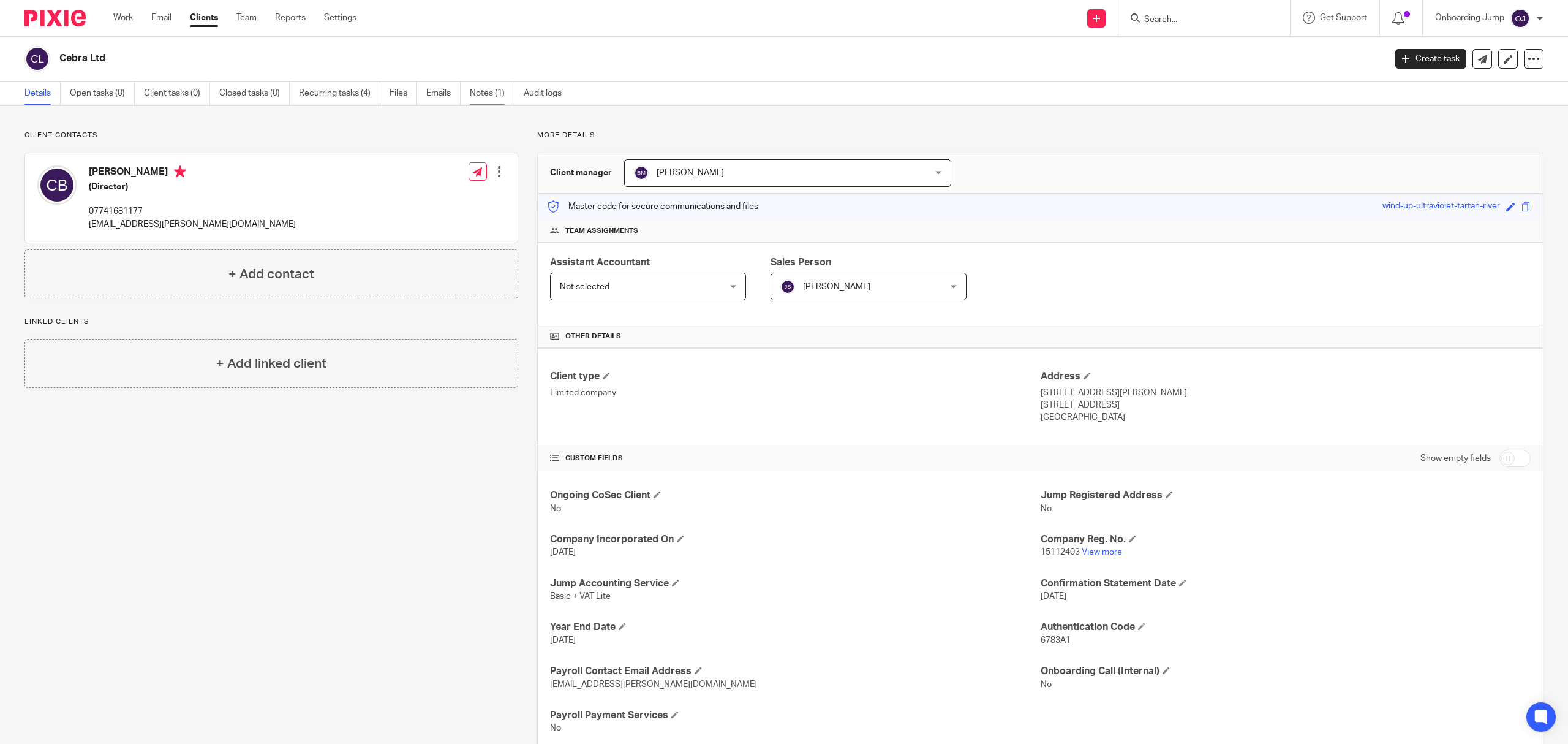
click at [493, 89] on link "Notes (1)" at bounding box center [492, 93] width 45 height 24
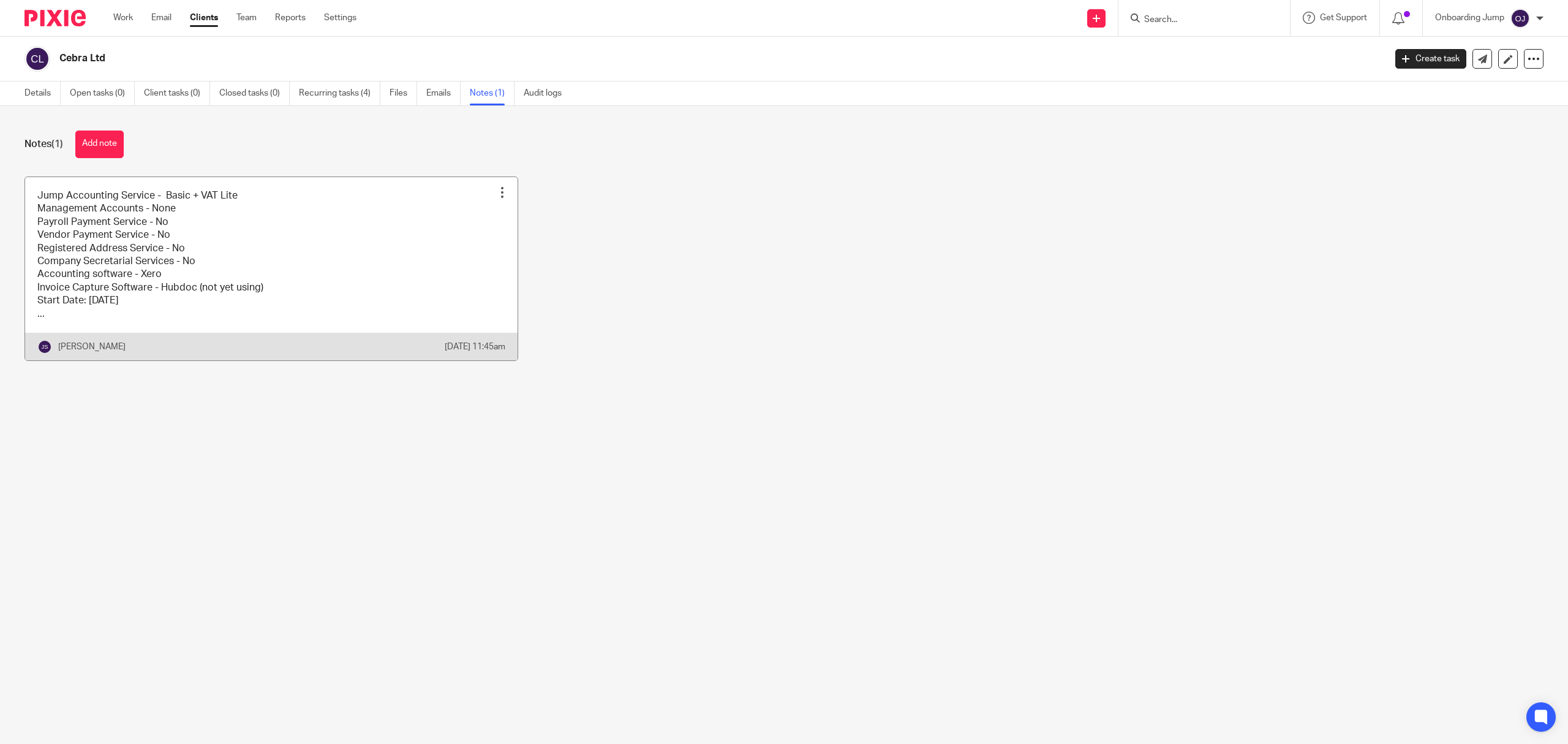
click at [371, 231] on link at bounding box center [272, 269] width 493 height 183
